Goal: Task Accomplishment & Management: Complete application form

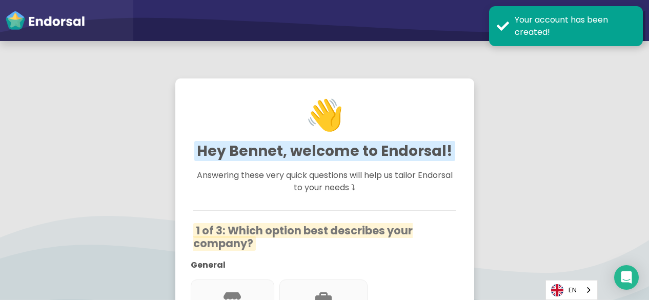
scroll to position [251, 0]
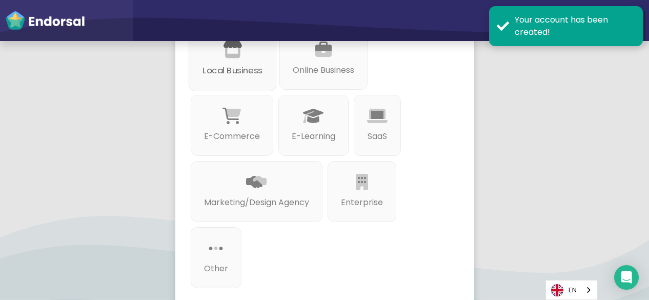
click at [262, 77] on div "Local Business" at bounding box center [232, 59] width 88 height 64
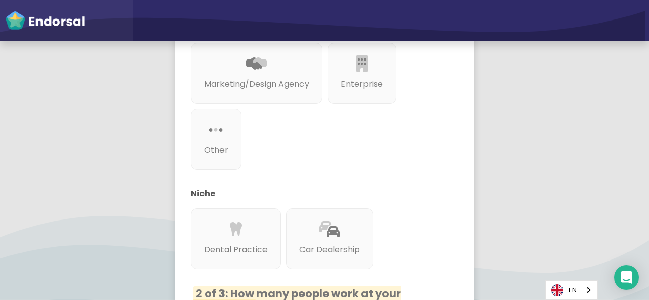
scroll to position [431, 0]
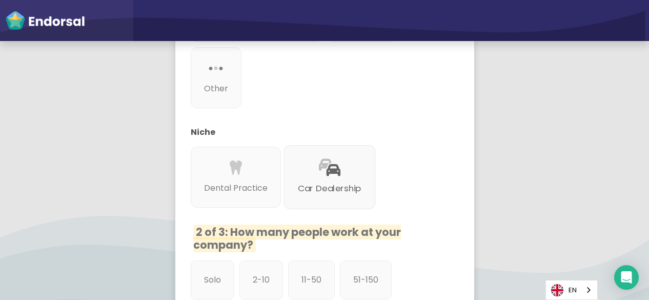
click at [334, 187] on p "Car Dealership" at bounding box center [330, 188] width 64 height 13
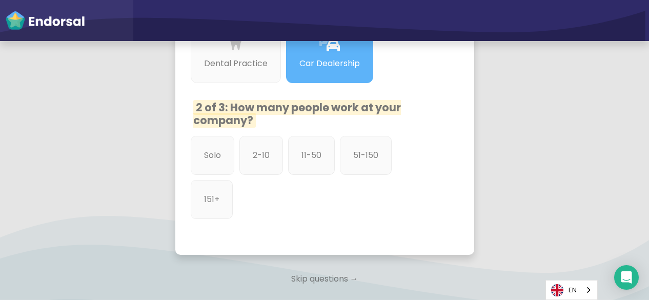
scroll to position [615, 0]
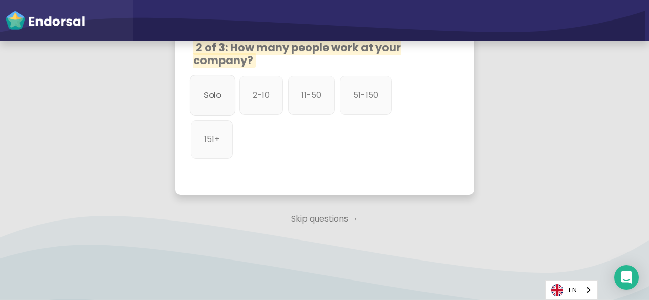
click at [212, 102] on p "Solo" at bounding box center [212, 95] width 18 height 13
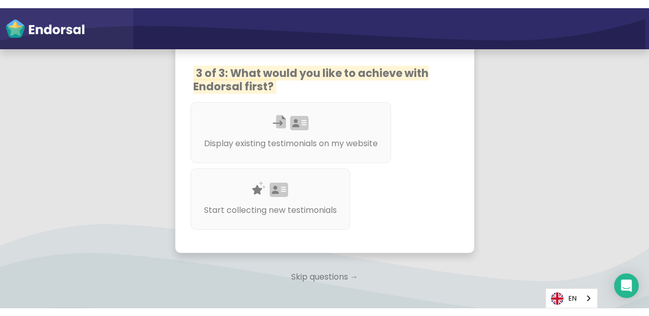
scroll to position [738, 0]
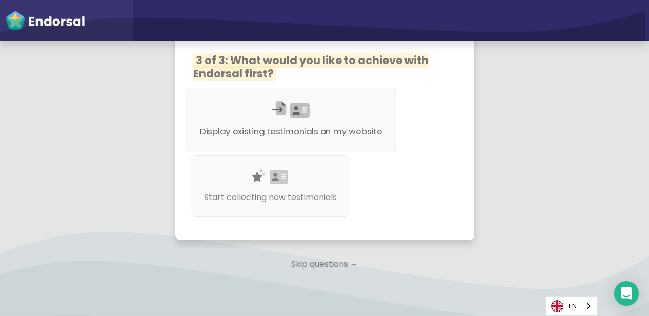
click at [321, 132] on p "Display existing testimonials on my website" at bounding box center [290, 131] width 182 height 13
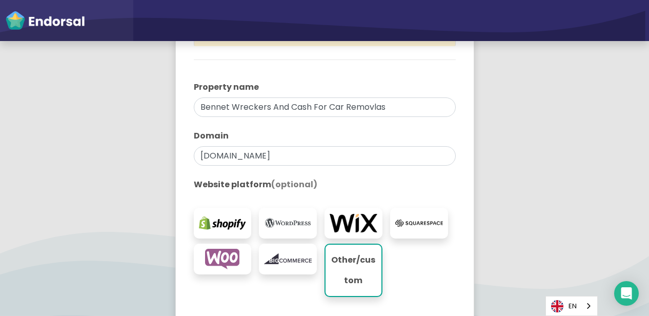
scroll to position [185, 0]
drag, startPoint x: 398, startPoint y: 159, endPoint x: 187, endPoint y: 156, distance: 211.2
click at [187, 156] on div "You're all set! Create your first property to start using Endorsal. A property …" at bounding box center [325, 131] width 288 height 463
paste input "[URL][DOMAIN_NAME]"
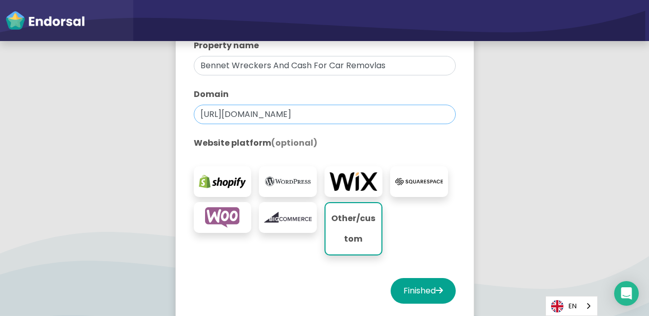
scroll to position [246, 0]
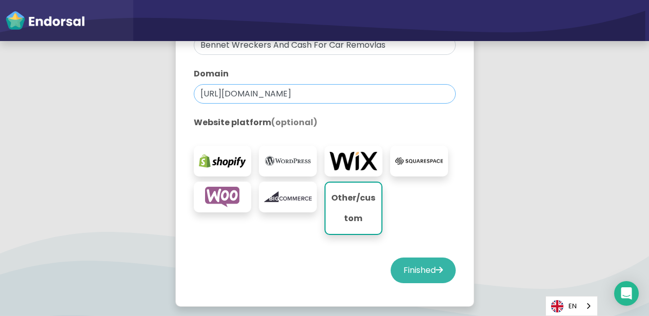
type input "[URL][DOMAIN_NAME]"
click at [425, 270] on button "Finished" at bounding box center [423, 270] width 65 height 26
select select "14"
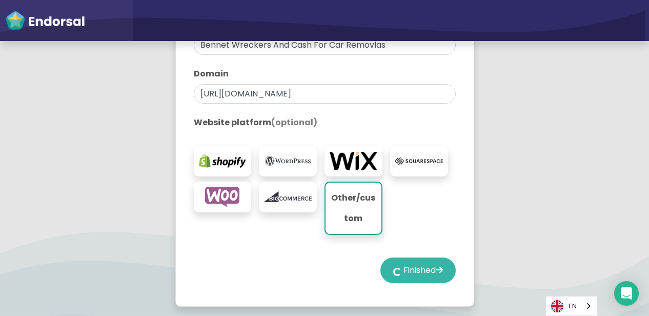
select select "14"
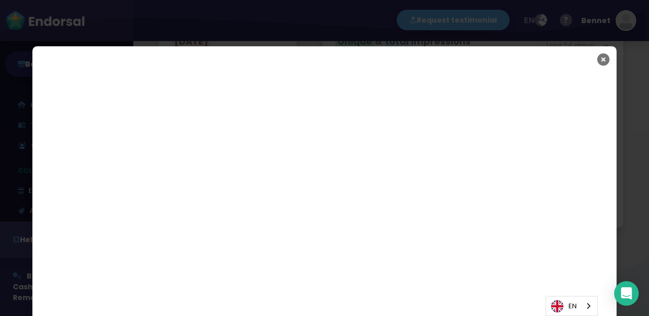
click at [600, 62] on icon "Close" at bounding box center [603, 60] width 12 height 26
